Goal: Navigation & Orientation: Find specific page/section

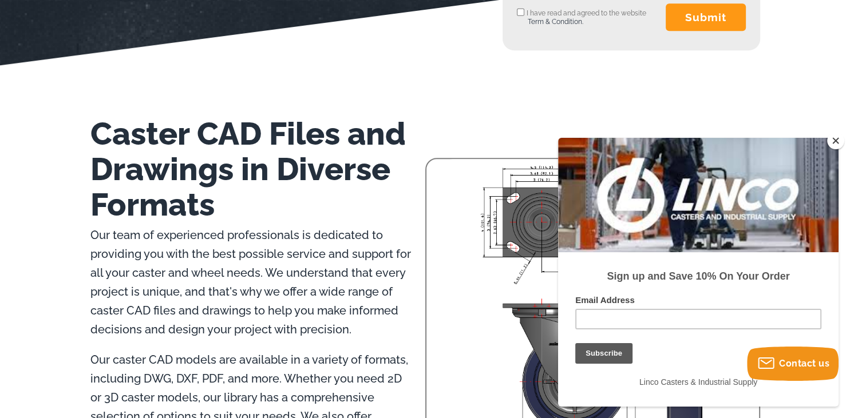
click at [842, 144] on button "Close" at bounding box center [835, 140] width 17 height 17
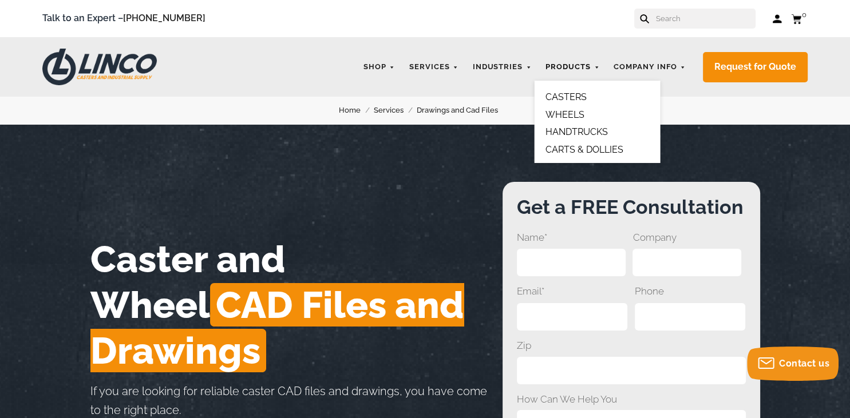
click at [571, 66] on link "Products" at bounding box center [572, 67] width 65 height 22
click at [568, 96] on link "CASTERS" at bounding box center [565, 97] width 41 height 11
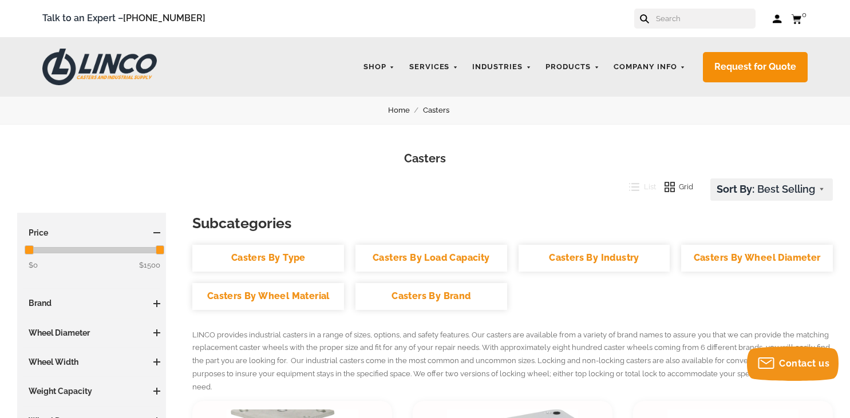
scroll to position [181, 0]
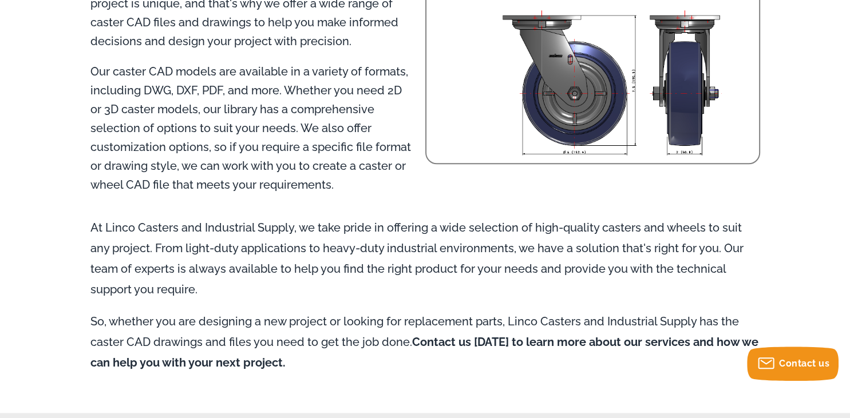
scroll to position [846, 0]
